Goal: Information Seeking & Learning: Learn about a topic

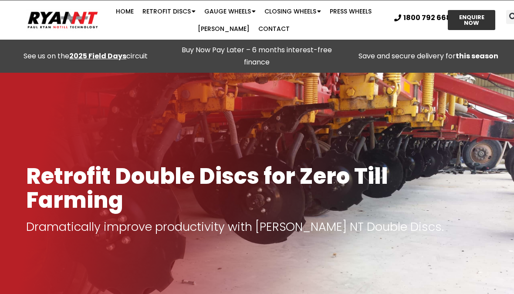
click at [102, 59] on strong "2025 Field Days" at bounding box center [97, 56] width 57 height 10
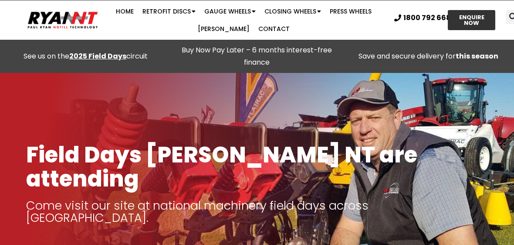
click at [175, 12] on link "Retrofit Discs" at bounding box center [169, 11] width 62 height 17
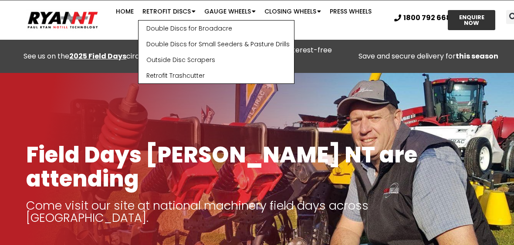
click at [227, 48] on link "Double Discs for Small Seeders & Pasture Drills" at bounding box center [217, 44] width 156 height 16
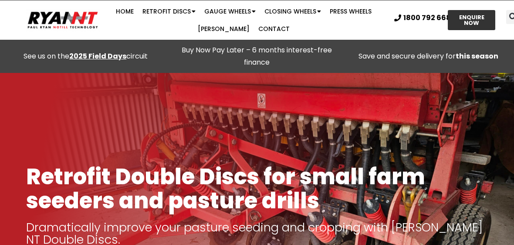
click at [236, 14] on link "Gauge Wheels" at bounding box center [230, 11] width 60 height 17
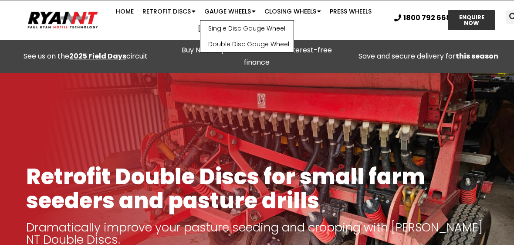
click at [259, 48] on link "Double Disc Gauge Wheel" at bounding box center [247, 44] width 93 height 16
